Goal: Answer question/provide support

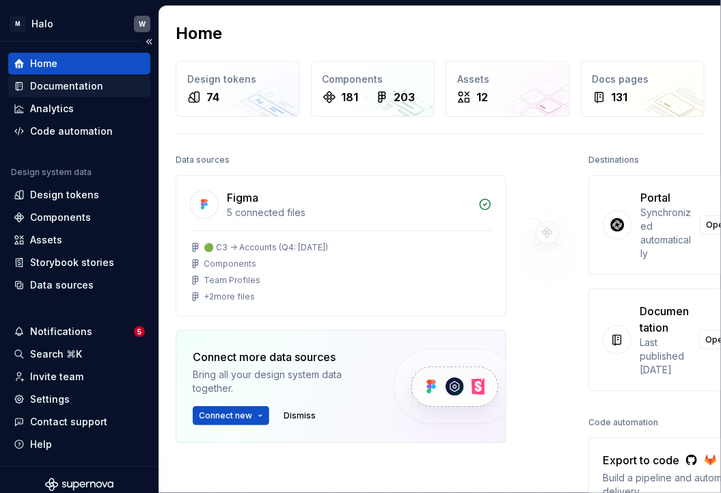
click at [85, 89] on div "Documentation" at bounding box center [66, 86] width 73 height 14
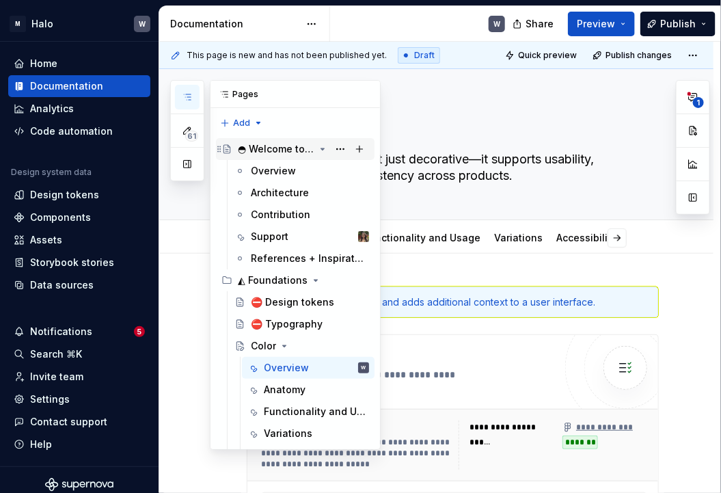
click at [277, 148] on div "◓ Welcome to Halo" at bounding box center [276, 149] width 77 height 14
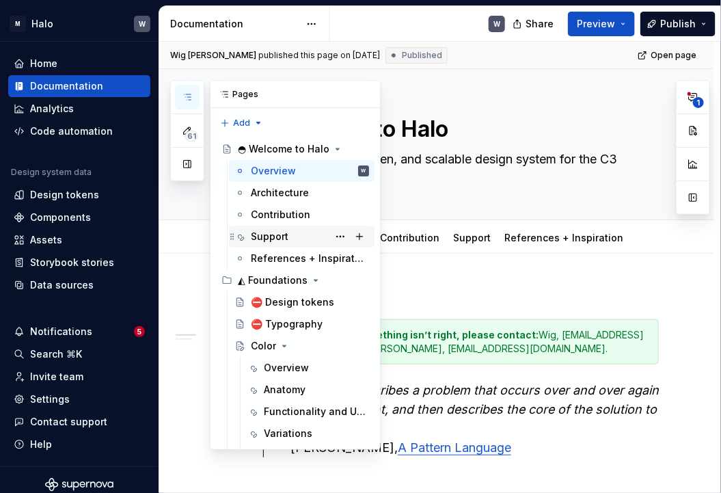
click at [263, 235] on div "Support" at bounding box center [270, 237] width 38 height 14
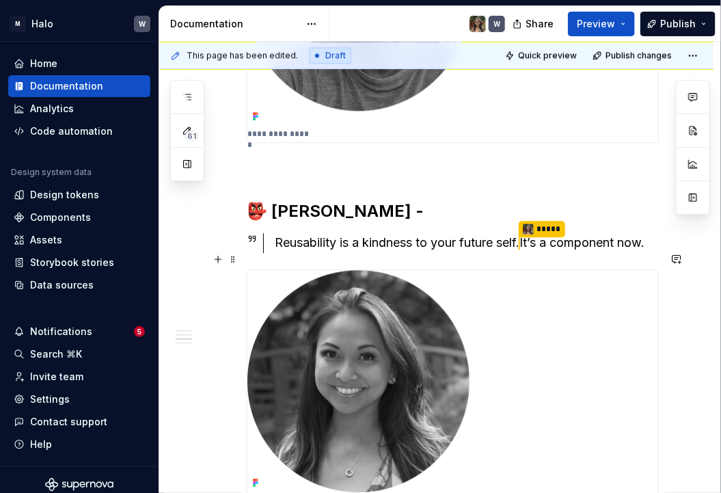
scroll to position [807, 0]
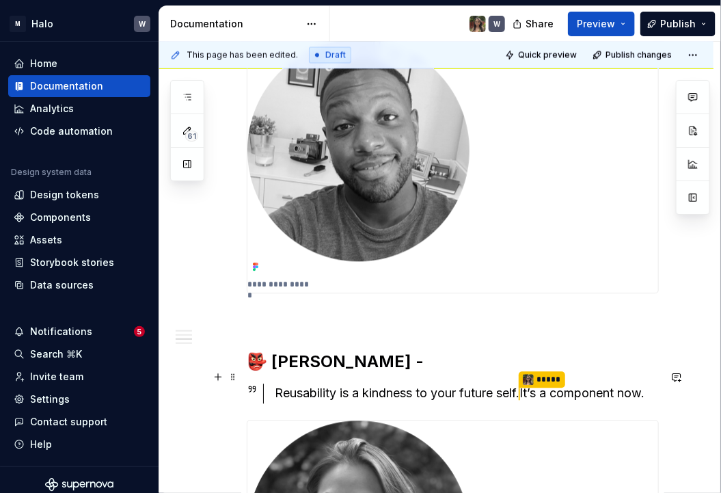
click at [581, 384] on div "Reusability is a kindness to your future self. ***** It’s a component now." at bounding box center [467, 394] width 384 height 20
click at [435, 384] on div "Reusability is a kindness to your future self. ***** It’s a component now." at bounding box center [467, 394] width 384 height 20
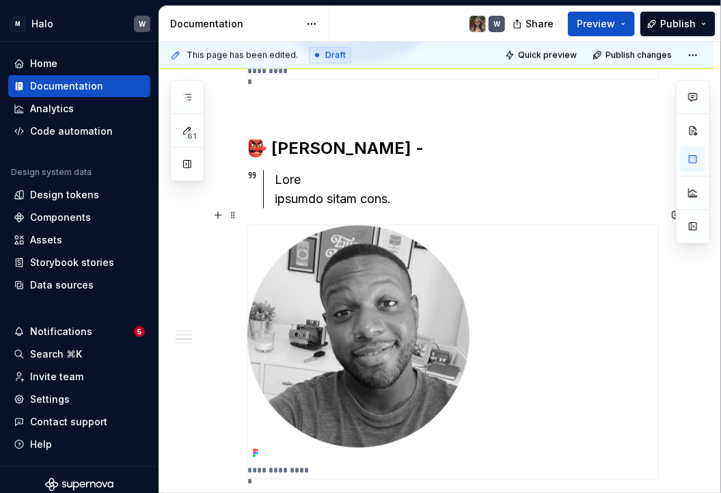
scroll to position [621, 0]
type textarea "*"
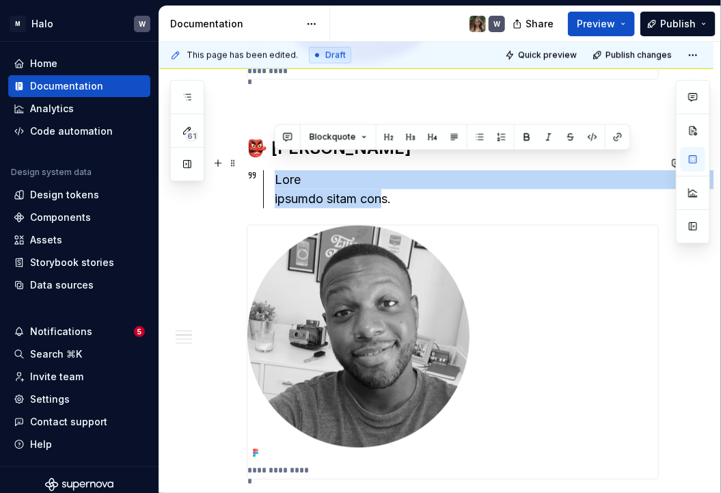
drag, startPoint x: 275, startPoint y: 159, endPoint x: 387, endPoint y: 185, distance: 114.6
click at [387, 185] on div at bounding box center [467, 189] width 384 height 38
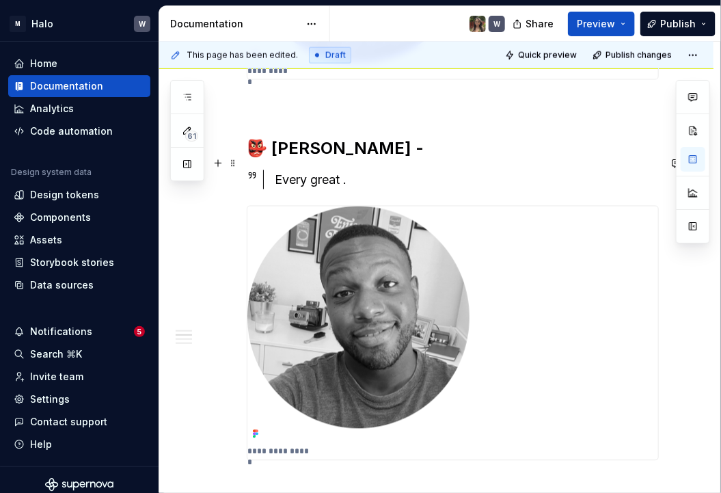
click at [341, 170] on div "Every great ." at bounding box center [467, 179] width 384 height 19
click at [582, 170] on div "Every great design begins with an even better story." at bounding box center [467, 179] width 384 height 19
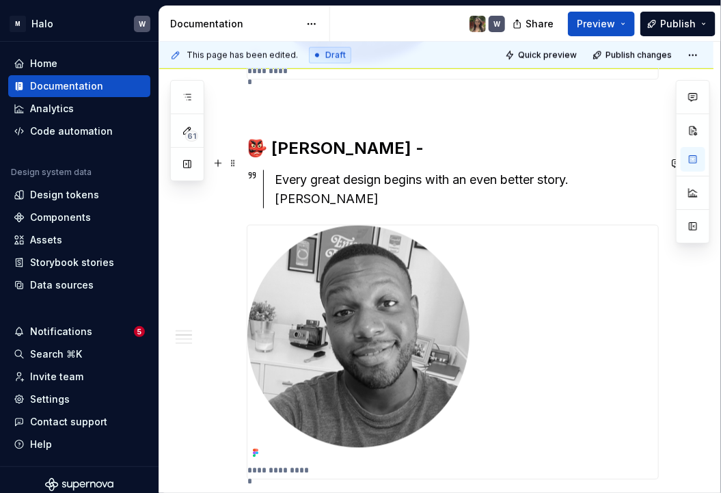
click at [651, 170] on div "Every great design begins with an even better story. [PERSON_NAME]" at bounding box center [467, 189] width 384 height 38
click at [606, 170] on div "Every great design begins with an even better story. [PERSON_NAME]" at bounding box center [467, 189] width 384 height 38
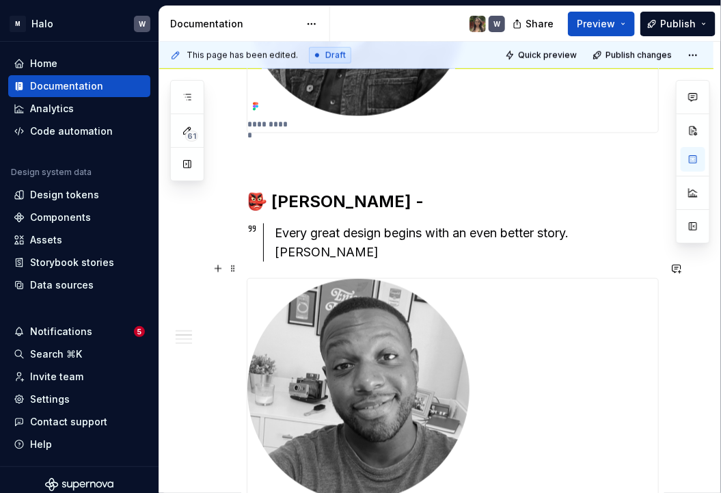
scroll to position [559, 0]
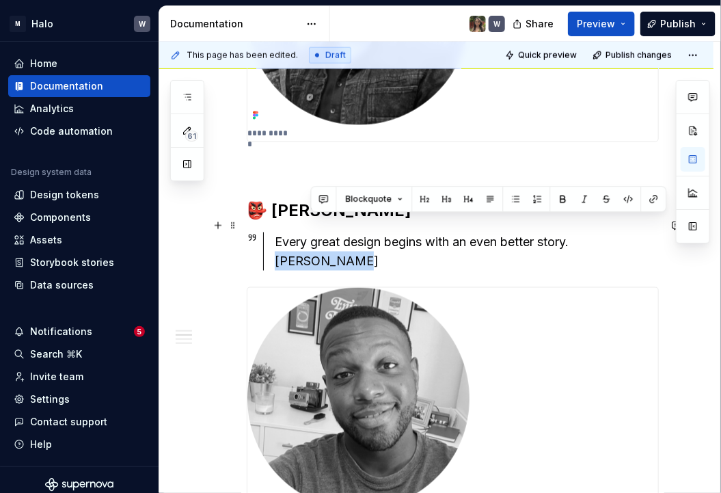
drag, startPoint x: 579, startPoint y: 223, endPoint x: 603, endPoint y: 243, distance: 31.1
click at [603, 243] on div "Every great design begins with an even better story. [PERSON_NAME]" at bounding box center [467, 251] width 384 height 38
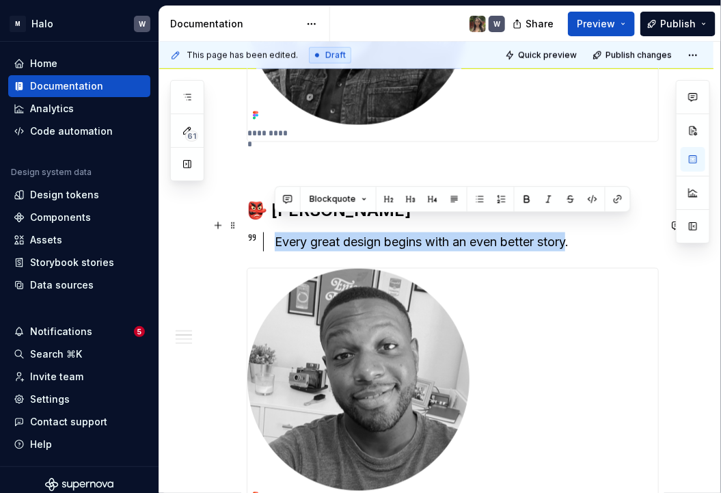
drag, startPoint x: 277, startPoint y: 224, endPoint x: 574, endPoint y: 234, distance: 297.5
click at [574, 234] on div "Every great design begins with an even better story." at bounding box center [467, 241] width 384 height 19
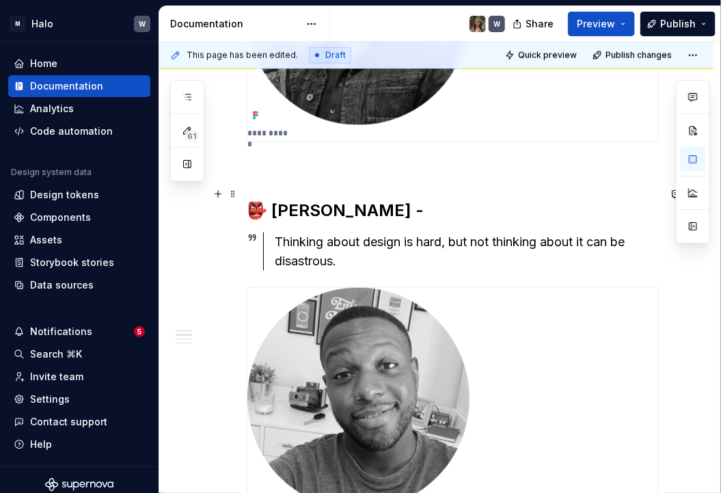
click at [257, 200] on h2 "👺 [PERSON_NAME] -" at bounding box center [453, 211] width 412 height 22
click at [259, 200] on h2 "👺 [PERSON_NAME] -" at bounding box center [453, 211] width 412 height 22
click at [256, 200] on h2 "👺 [PERSON_NAME] -" at bounding box center [453, 211] width 412 height 22
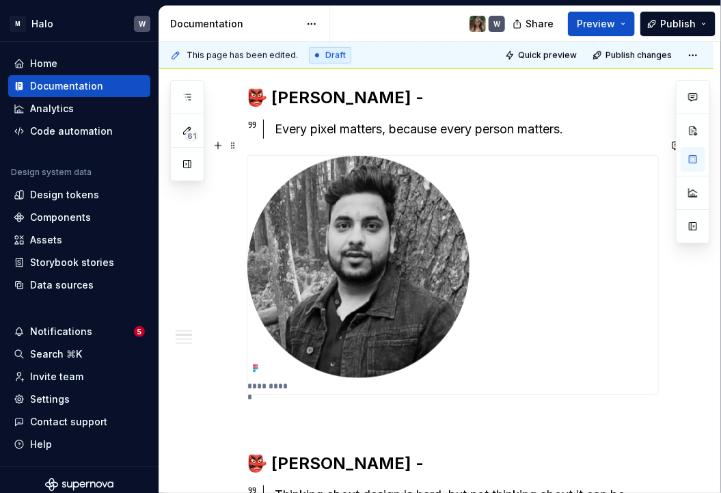
scroll to position [124, 0]
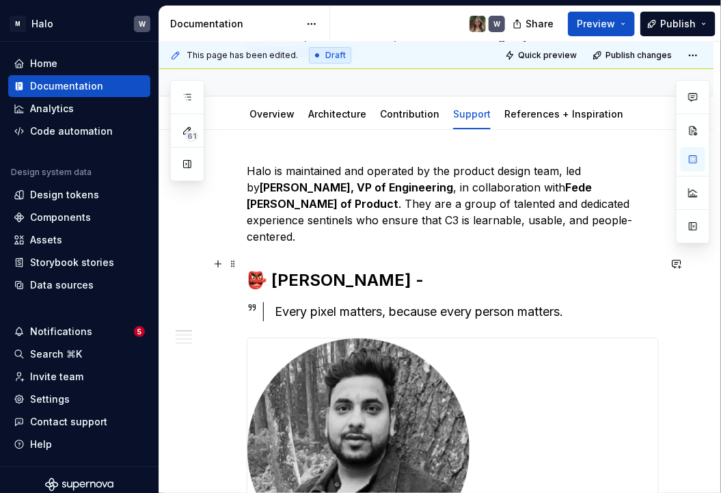
click at [270, 269] on h2 "👺 [PERSON_NAME] -" at bounding box center [453, 280] width 412 height 22
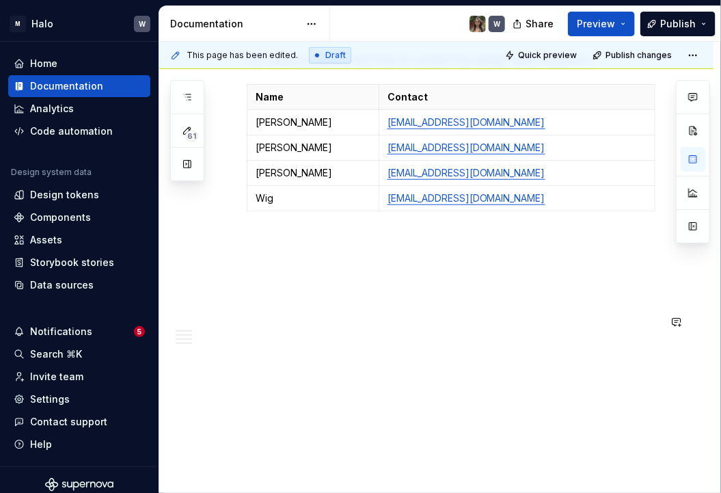
scroll to position [1508, 0]
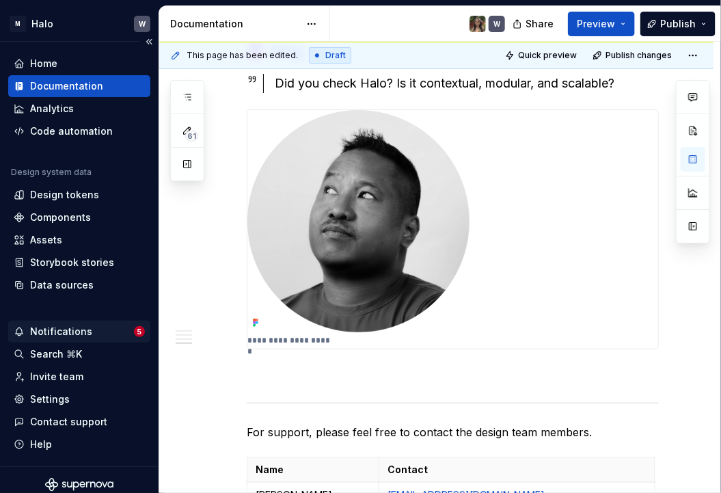
click at [67, 331] on div "Notifications" at bounding box center [61, 332] width 62 height 14
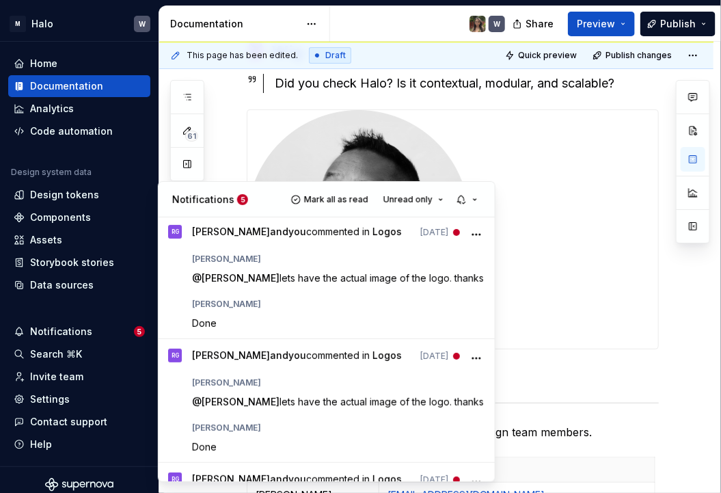
scroll to position [124, 0]
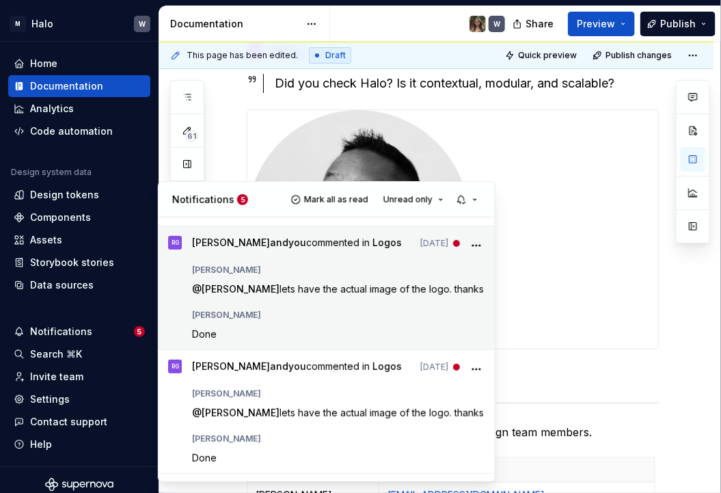
click at [394, 293] on div "[PERSON_NAME] @ [PERSON_NAME] lets have the actual image of the logo. thanks [P…" at bounding box center [338, 299] width 294 height 81
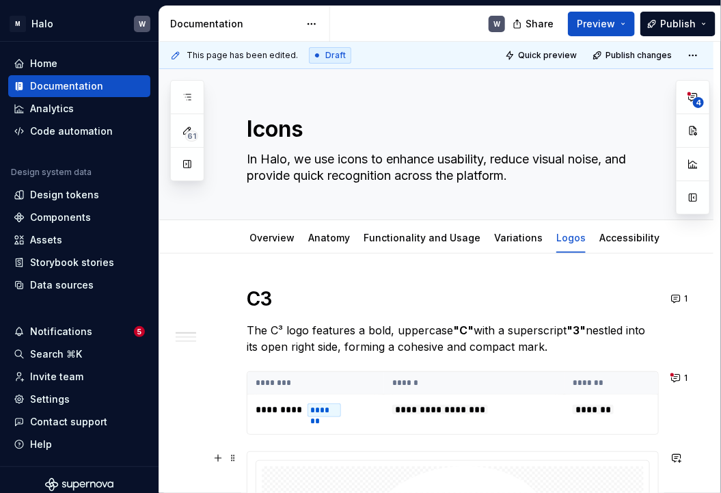
type textarea "*"
